Goal: Information Seeking & Learning: Learn about a topic

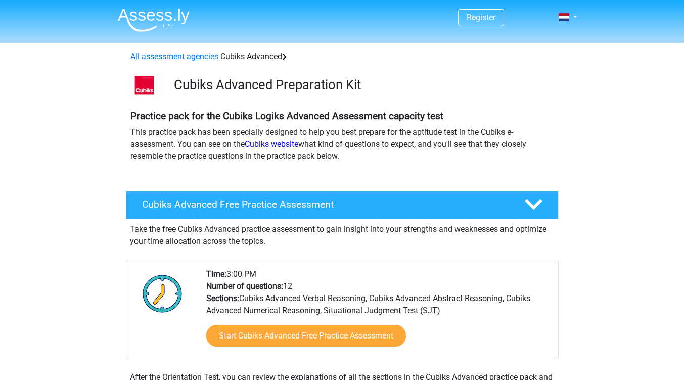
click at [528, 73] on div "Cubiks Advanced Preparation Kit" at bounding box center [342, 84] width 481 height 27
click at [575, 19] on link at bounding box center [565, 17] width 20 height 12
click at [534, 41] on font "Dutch" at bounding box center [530, 40] width 21 height 10
click at [573, 13] on link at bounding box center [565, 17] width 20 height 12
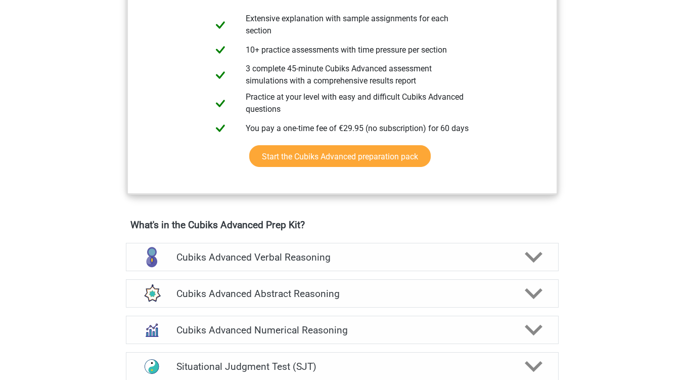
scroll to position [548, 0]
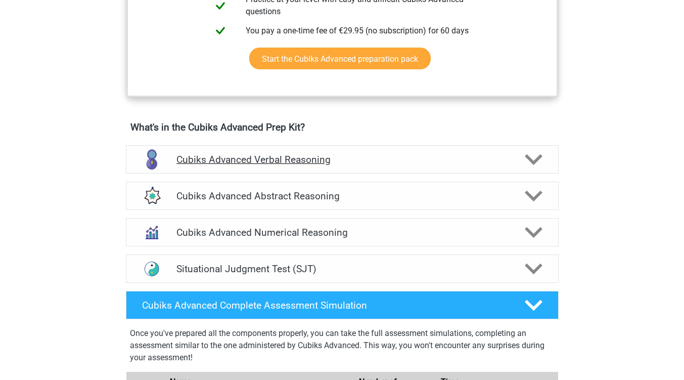
click at [521, 170] on div "Cubiks Advanced Verbal Reasoning" at bounding box center [342, 159] width 433 height 28
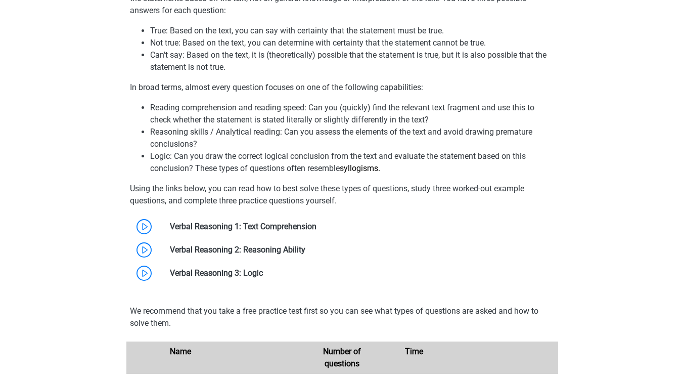
scroll to position [761, 0]
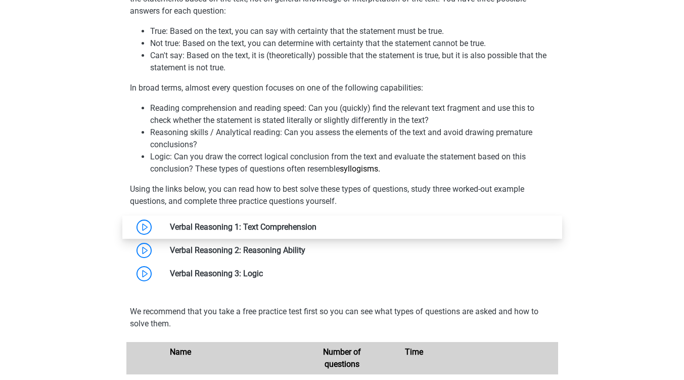
click at [317, 228] on link at bounding box center [317, 227] width 0 height 10
